Goal: Check status: Check status

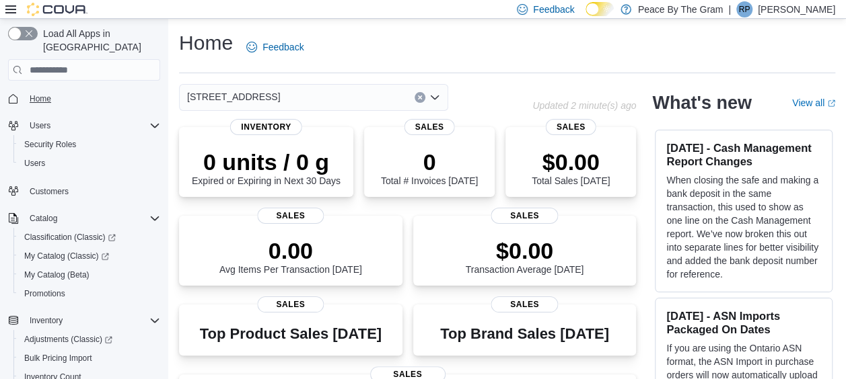
click at [40, 94] on span "Home" at bounding box center [41, 99] width 22 height 11
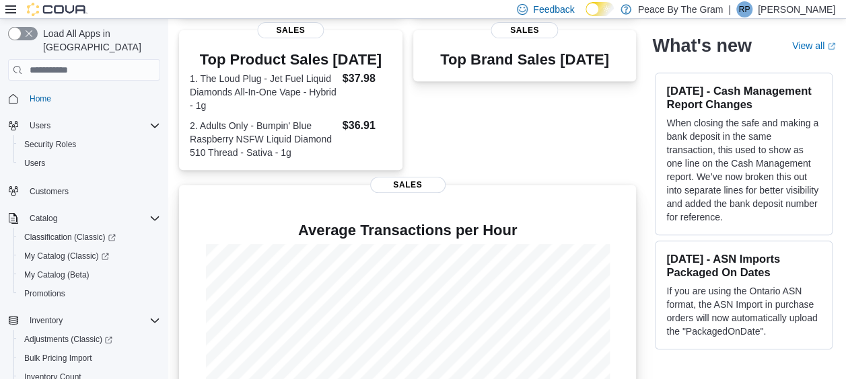
scroll to position [359, 0]
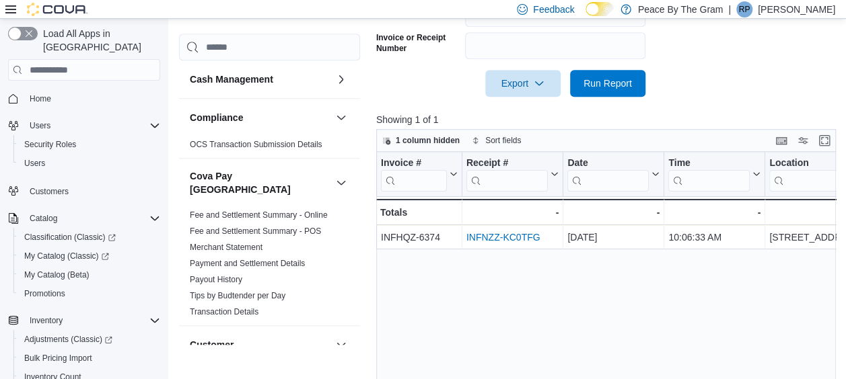
scroll to position [481, 0]
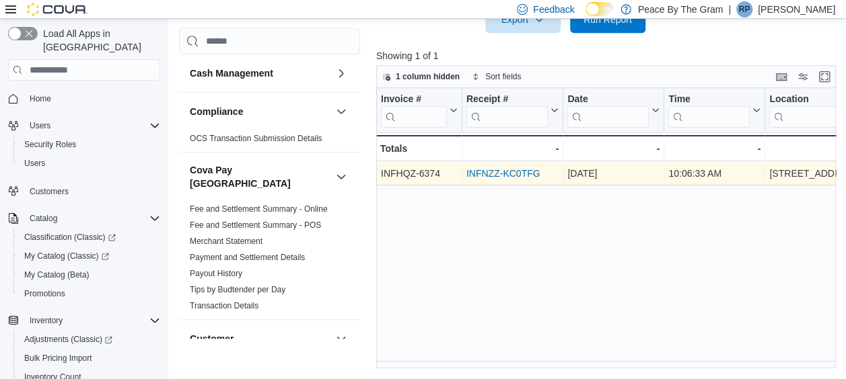
click at [487, 172] on link "INFNZZ-KC0TFG" at bounding box center [503, 173] width 74 height 11
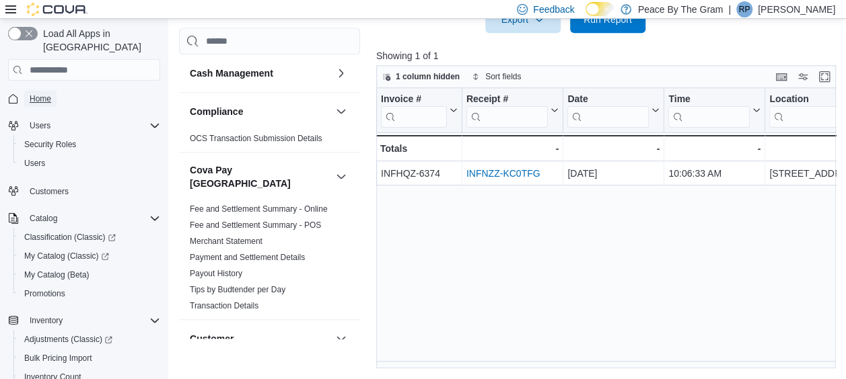
click at [29, 91] on link "Home" at bounding box center [40, 99] width 32 height 16
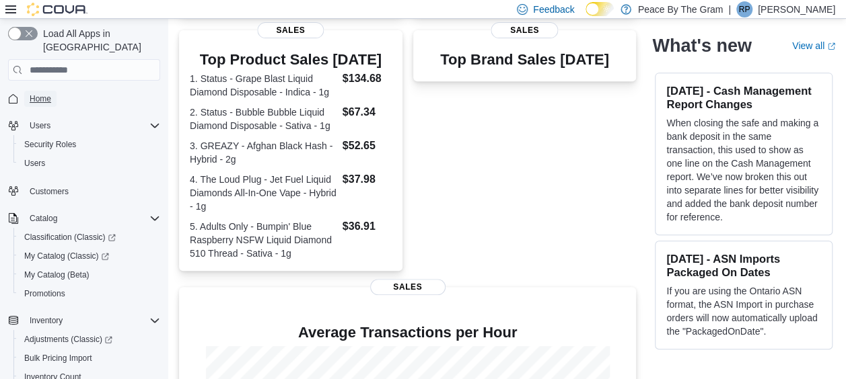
scroll to position [462, 0]
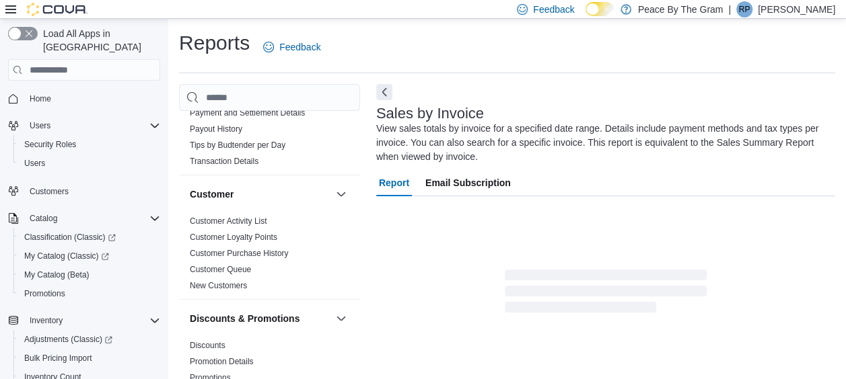
scroll to position [202, 0]
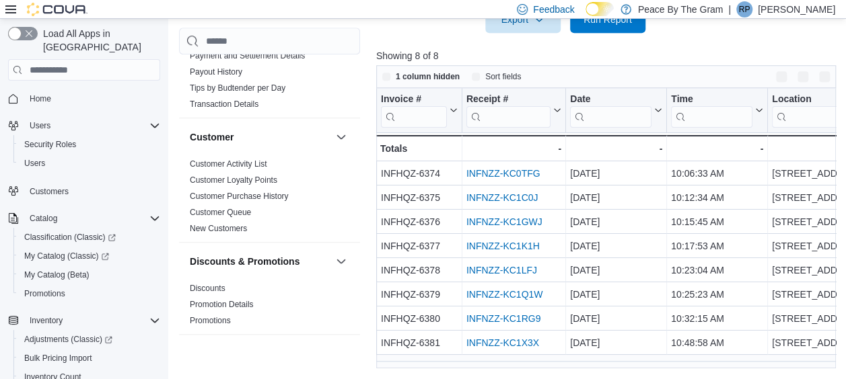
scroll to position [481, 0]
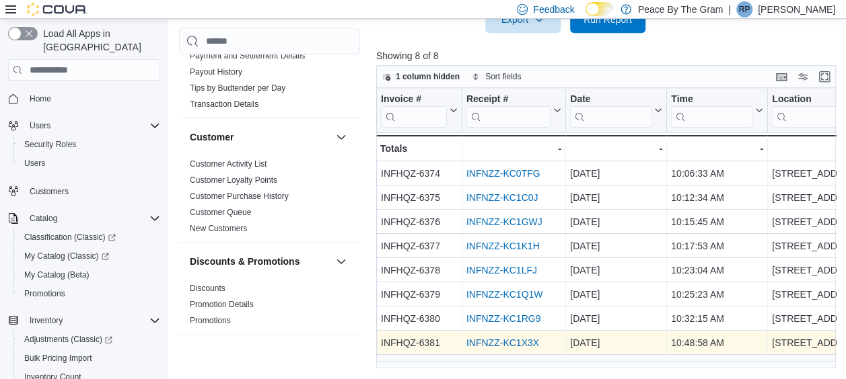
click at [501, 340] on link "INFNZZ-KC1X3X" at bounding box center [502, 343] width 73 height 11
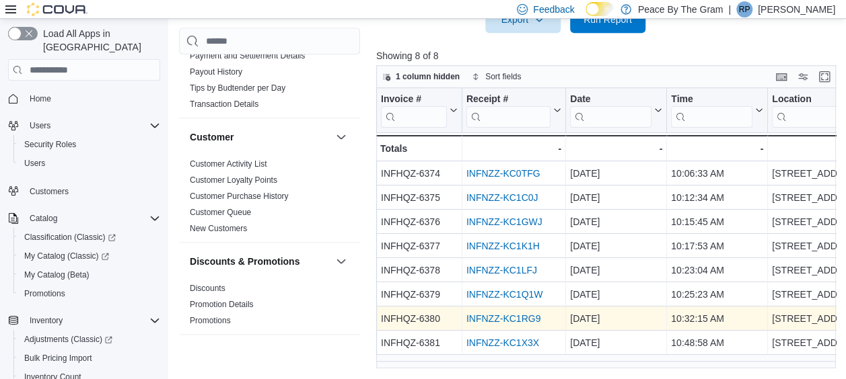
click at [492, 320] on link "INFNZZ-KC1RG9" at bounding box center [503, 319] width 74 height 11
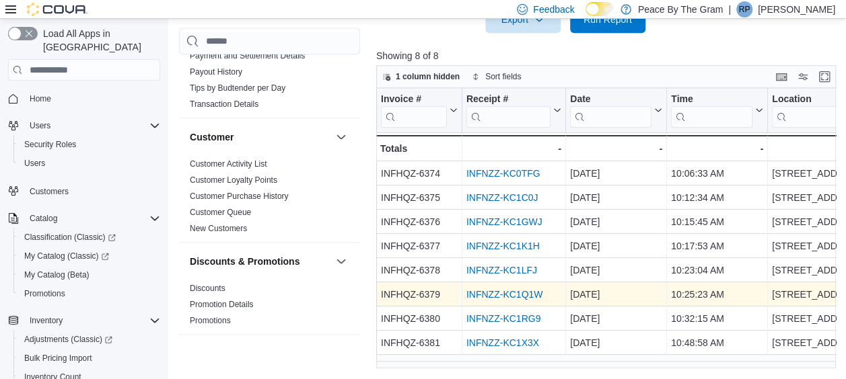
click at [526, 295] on link "INFNZZ-KC1Q1W" at bounding box center [504, 294] width 77 height 11
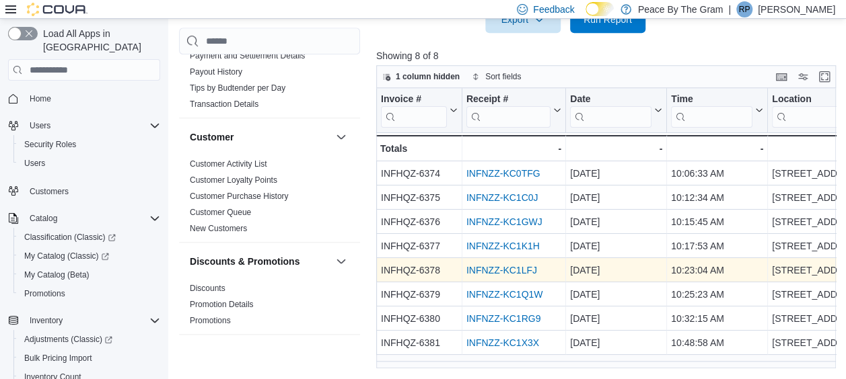
click at [491, 275] on link "INFNZZ-KC1LFJ" at bounding box center [501, 270] width 71 height 11
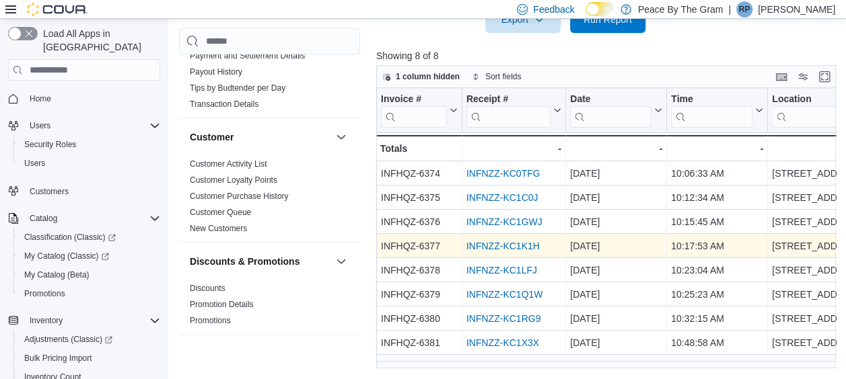
click at [519, 245] on link "INFNZZ-KC1K1H" at bounding box center [502, 246] width 73 height 11
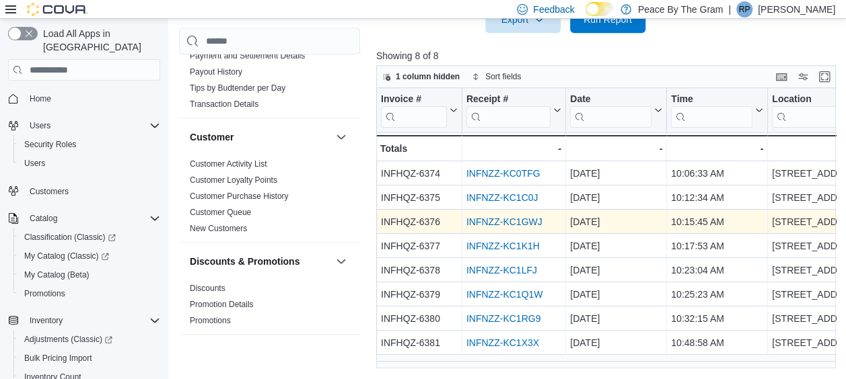
click at [486, 221] on link "INFNZZ-KC1GWJ" at bounding box center [504, 222] width 76 height 11
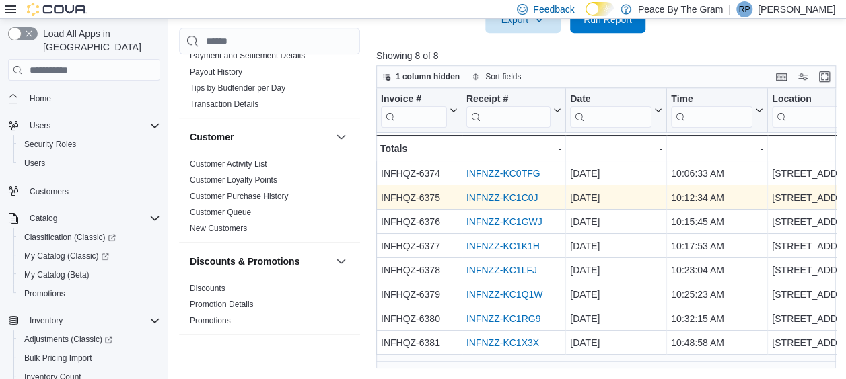
click at [509, 199] on link "INFNZZ-KC1C0J" at bounding box center [502, 197] width 72 height 11
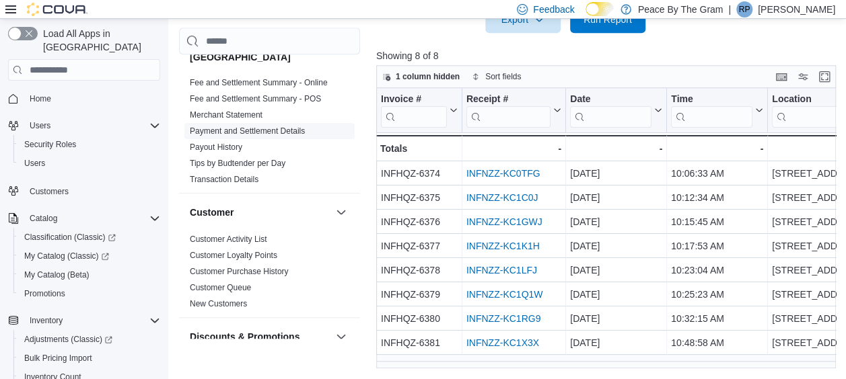
scroll to position [67, 0]
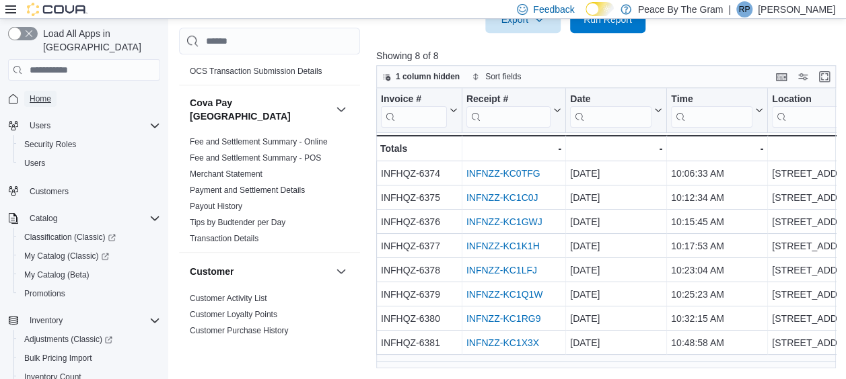
click at [35, 94] on span "Home" at bounding box center [41, 99] width 22 height 11
